Goal: Task Accomplishment & Management: Manage account settings

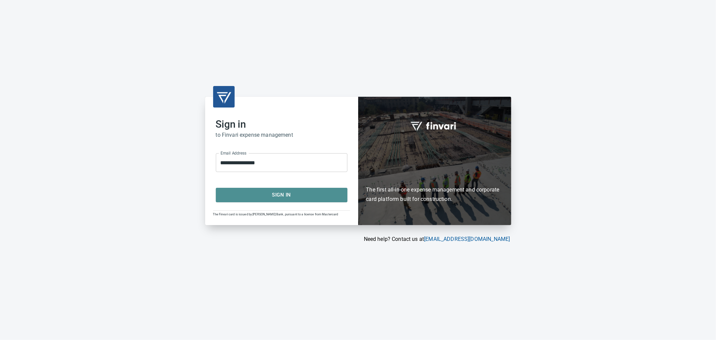
click at [260, 200] on button "Sign In" at bounding box center [282, 195] width 132 height 14
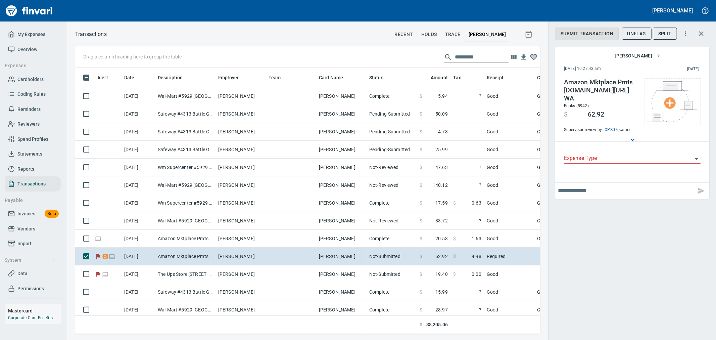
scroll to position [255, 454]
click at [40, 38] on span "My Expenses" at bounding box center [31, 34] width 28 height 8
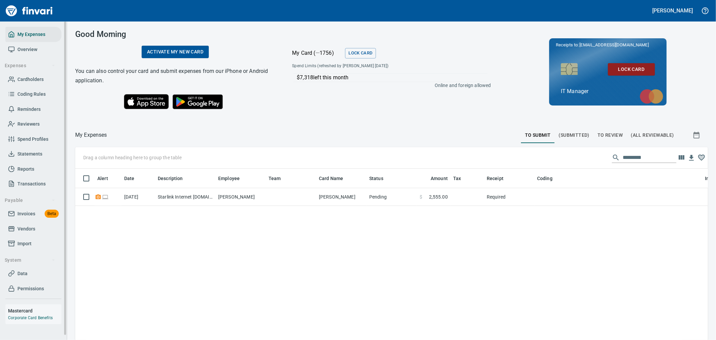
click at [26, 78] on span "Cardholders" at bounding box center [30, 79] width 26 height 8
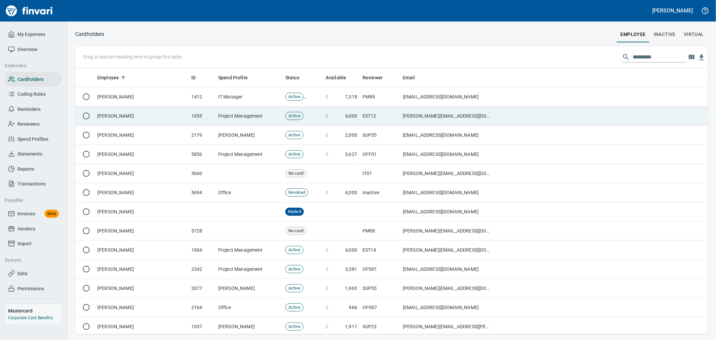
scroll to position [260, 622]
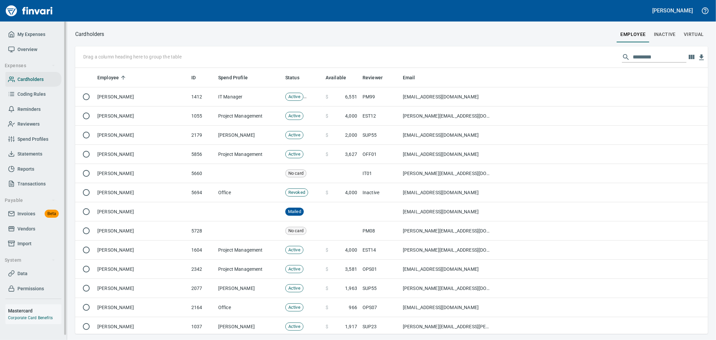
click at [26, 187] on span "Transactions" at bounding box center [31, 184] width 28 height 8
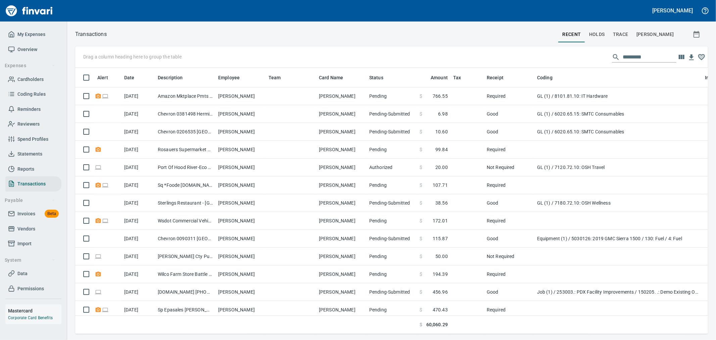
scroll to position [255, 622]
click at [697, 34] on icon "button" at bounding box center [697, 34] width 6 height 7
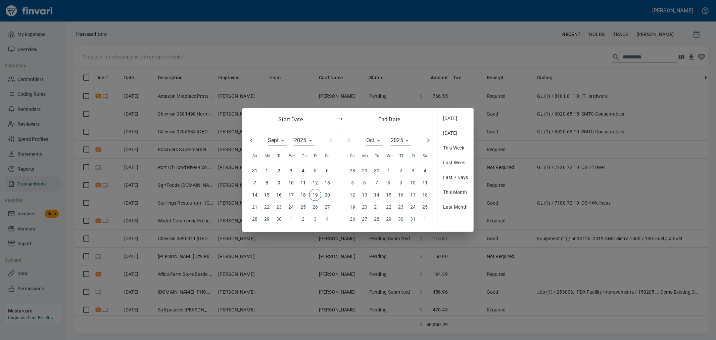
drag, startPoint x: 256, startPoint y: 180, endPoint x: 256, endPoint y: 190, distance: 10.1
click at [256, 182] on p "7" at bounding box center [255, 182] width 3 height 7
click at [257, 194] on p "14" at bounding box center [254, 194] width 5 height 7
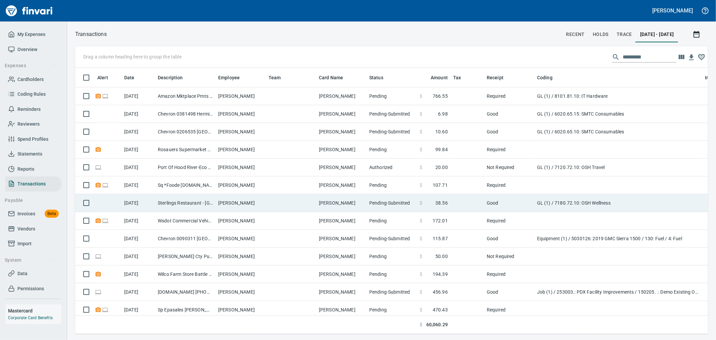
scroll to position [255, 622]
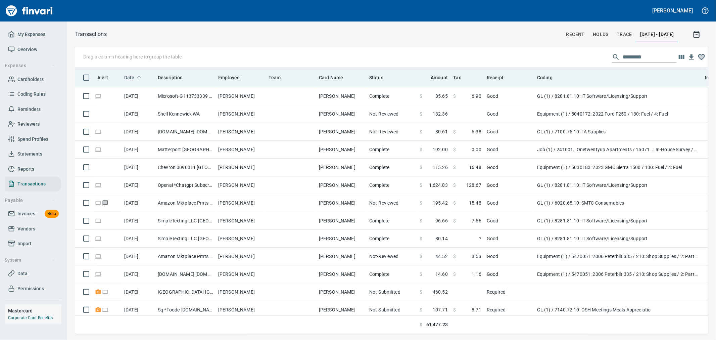
click at [132, 78] on span "Date" at bounding box center [129, 78] width 10 height 8
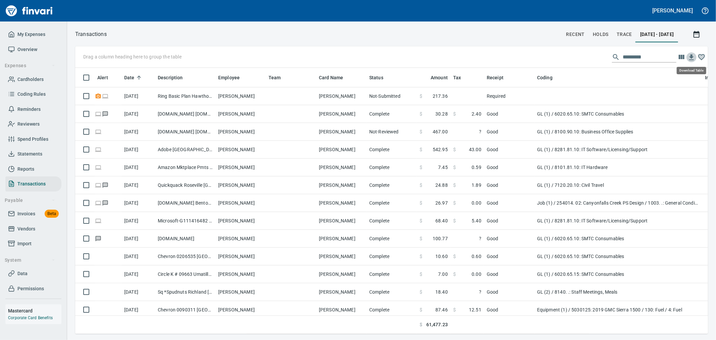
click at [691, 58] on icon "button" at bounding box center [692, 57] width 8 height 8
